Goal: Check status

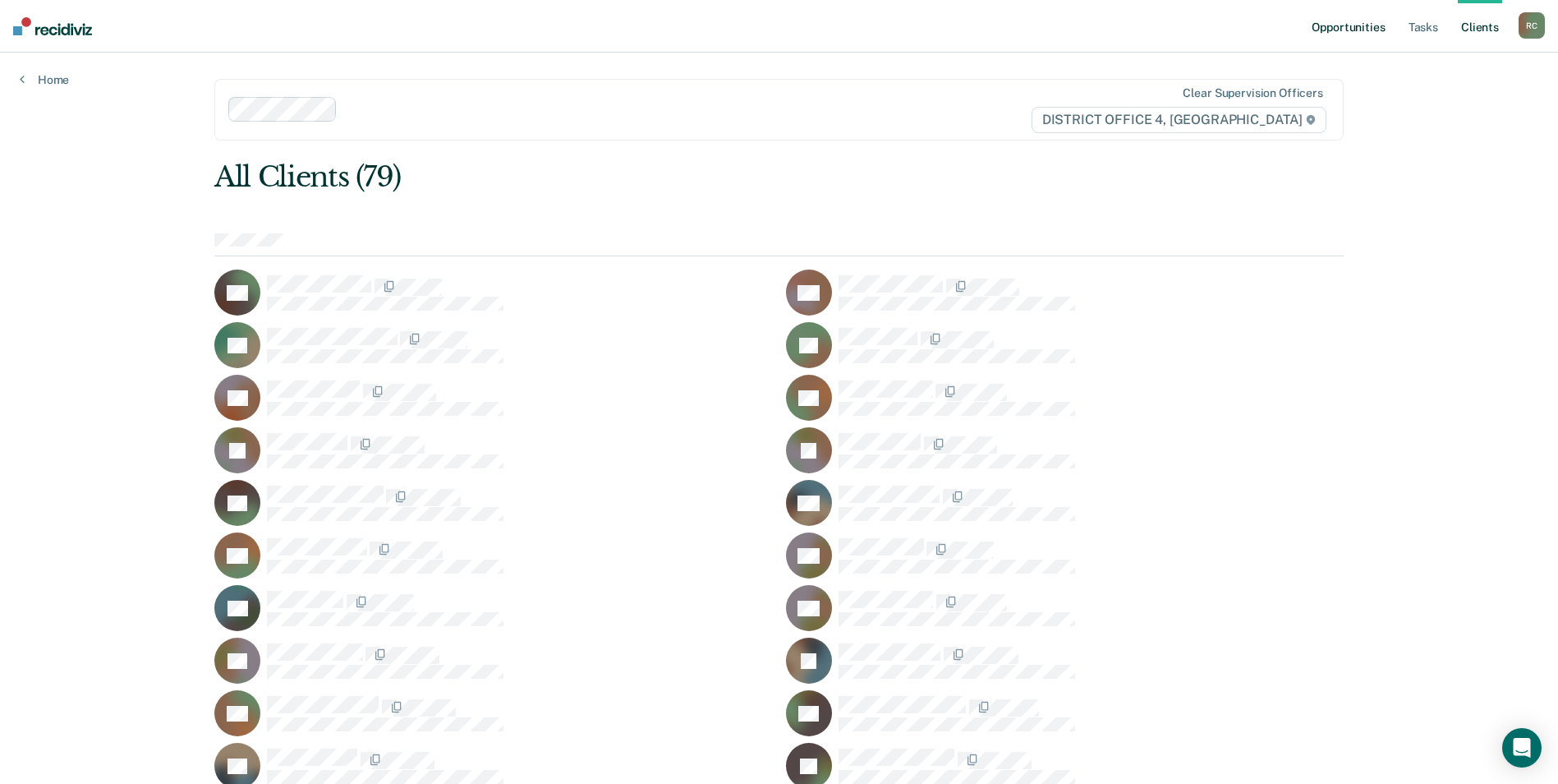
click at [1343, 31] on link "Opportunities" at bounding box center [1348, 26] width 80 height 53
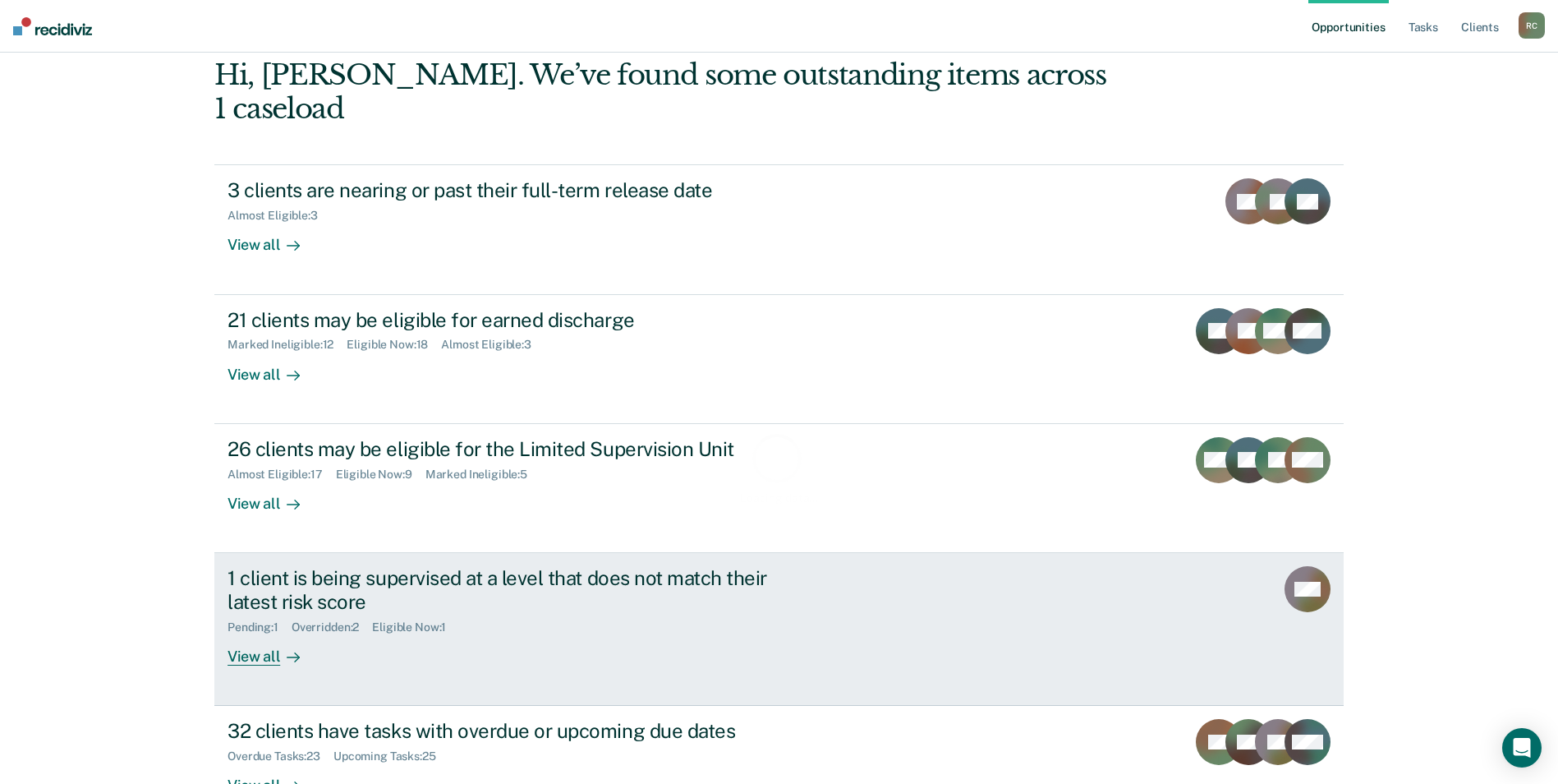
scroll to position [165, 0]
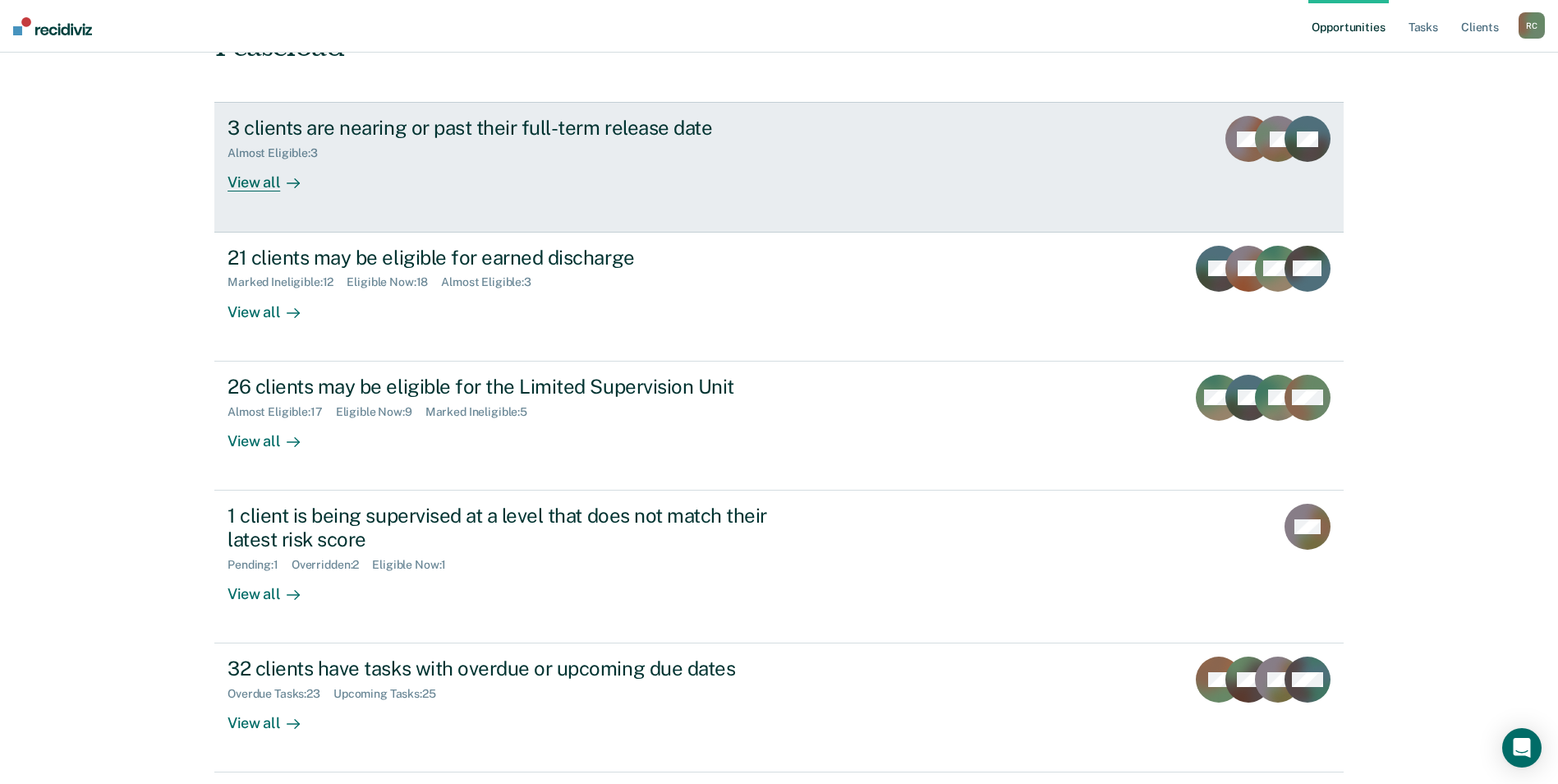
click at [380, 165] on link "3 clients are nearing or past their full-term release date Almost Eligible : 3 …" at bounding box center [779, 166] width 1130 height 129
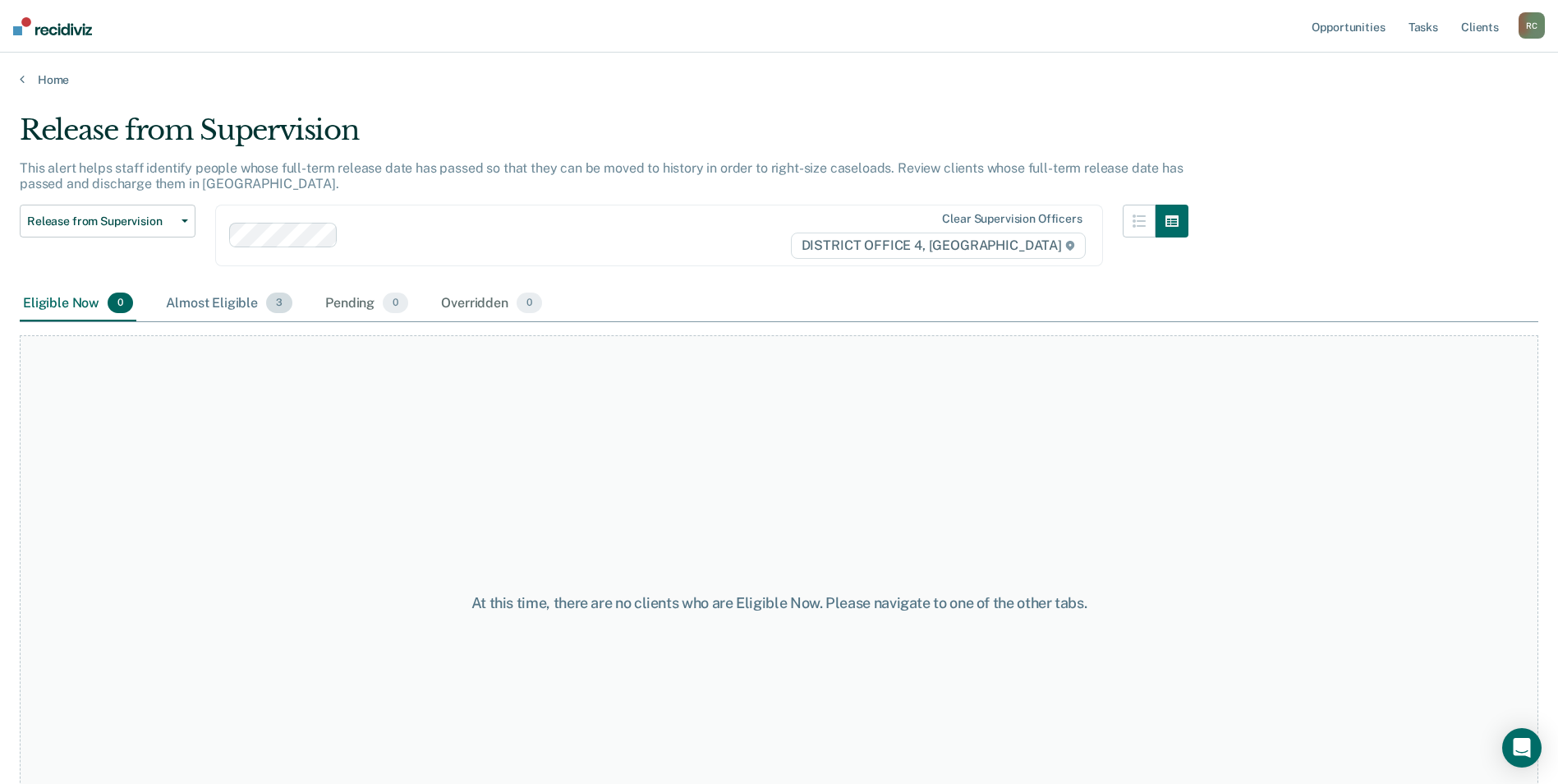
click at [232, 310] on div "Almost Eligible 3" at bounding box center [229, 303] width 133 height 36
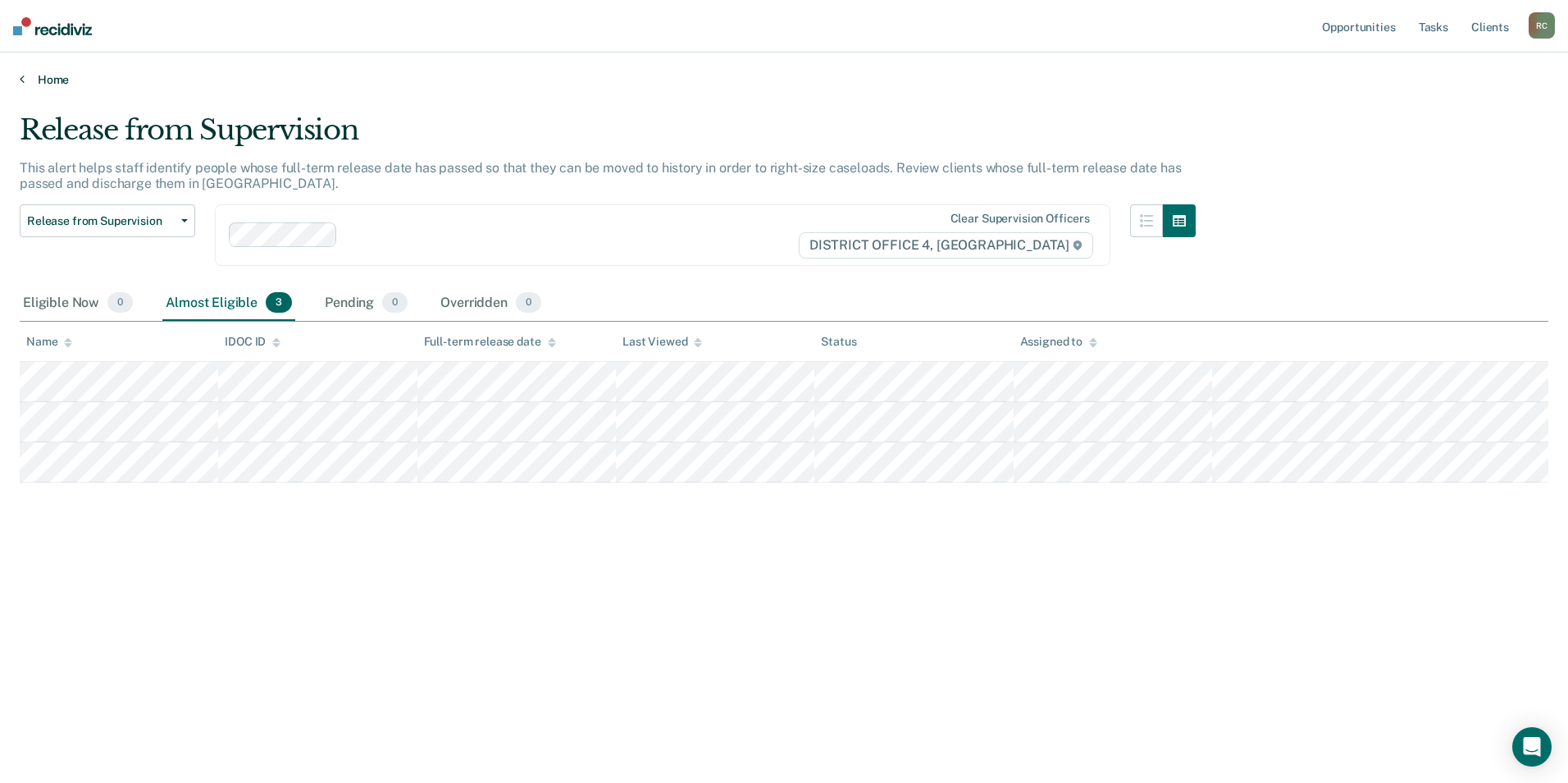
click at [22, 78] on icon at bounding box center [21, 78] width 5 height 13
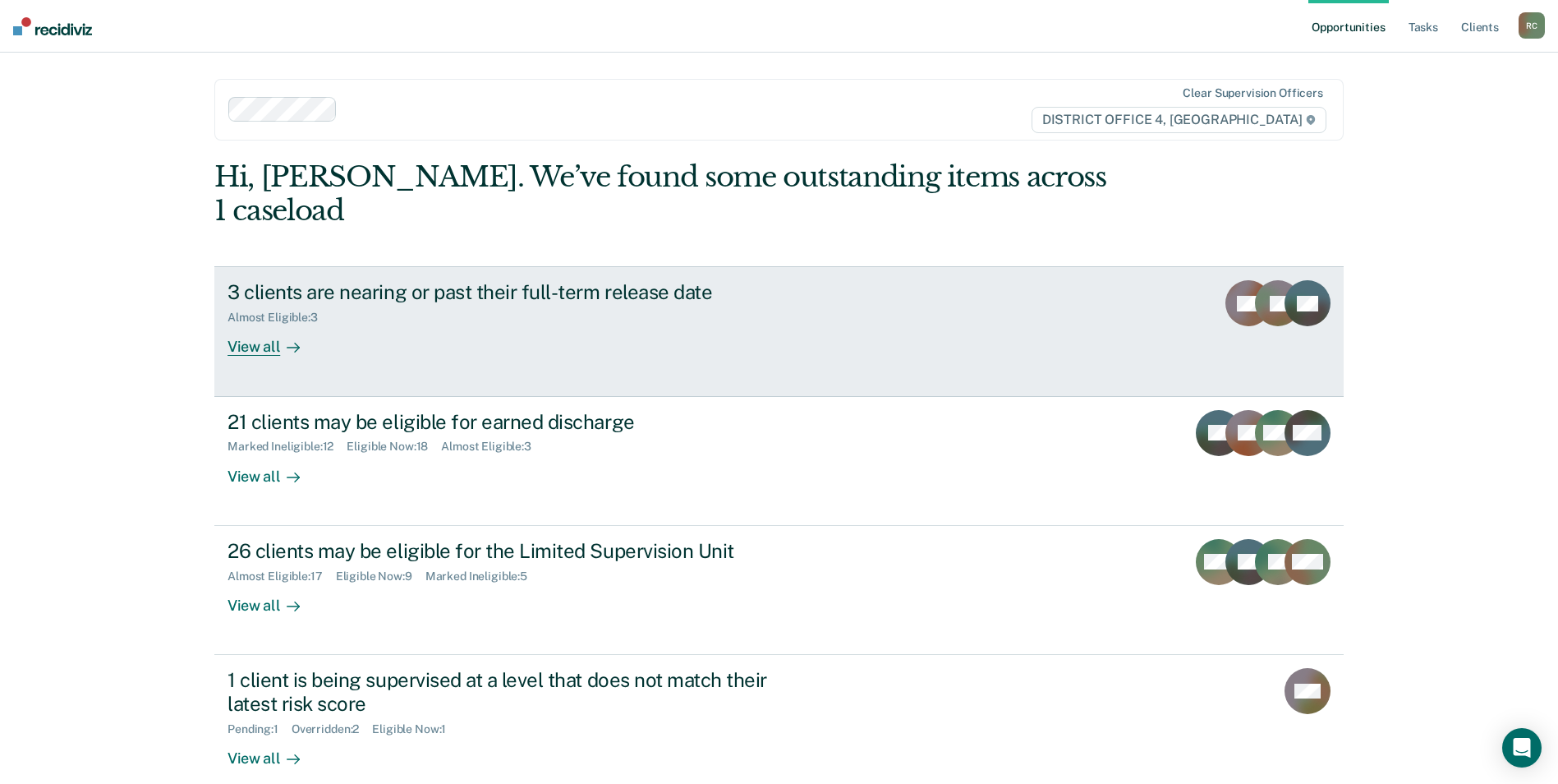
click at [583, 310] on div "3 clients are nearing or past their full-term release date Almost Eligible : 3 …" at bounding box center [535, 318] width 616 height 76
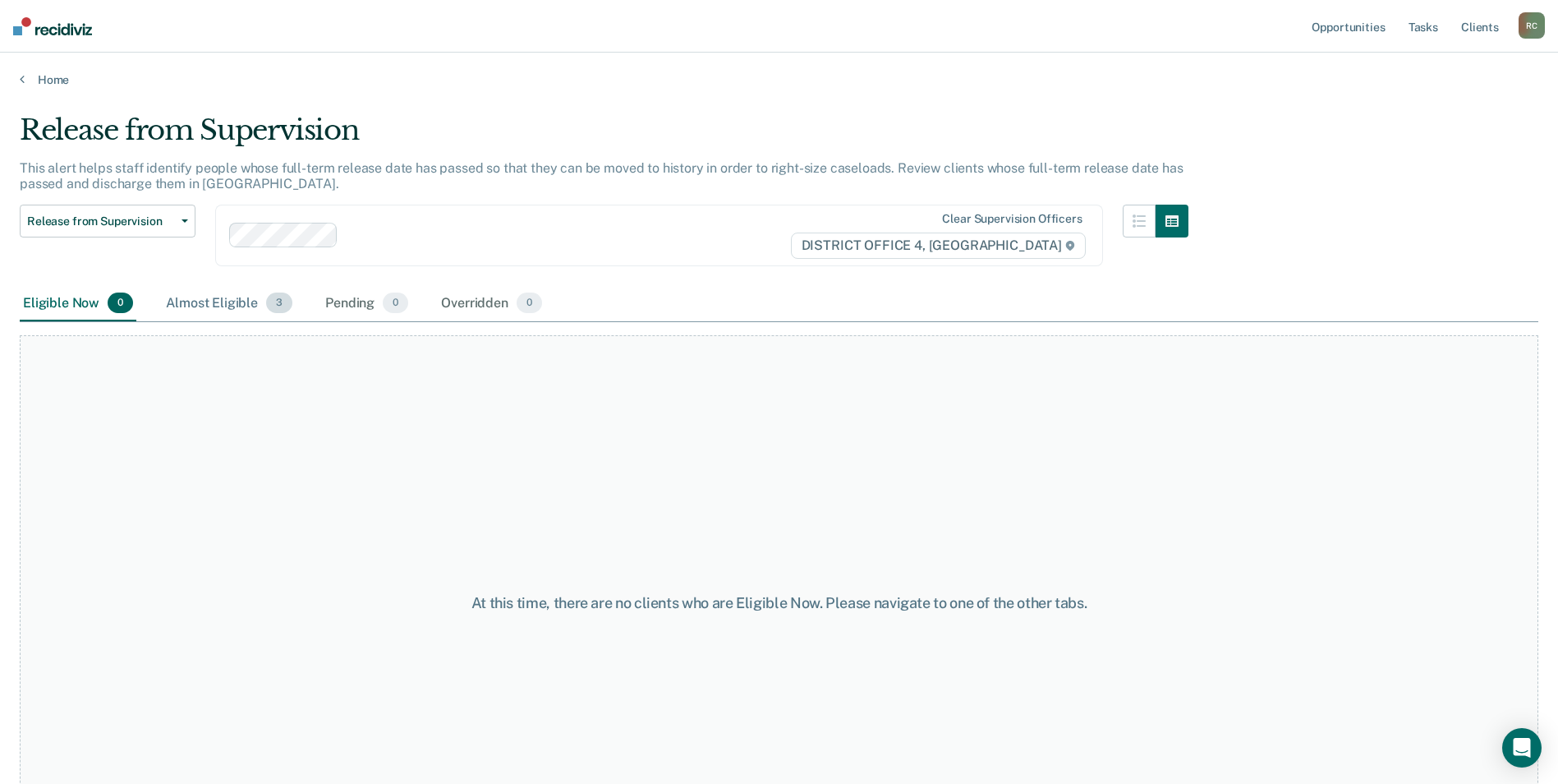
click at [220, 310] on div "Almost Eligible 3" at bounding box center [229, 303] width 133 height 36
